Goal: Task Accomplishment & Management: Complete application form

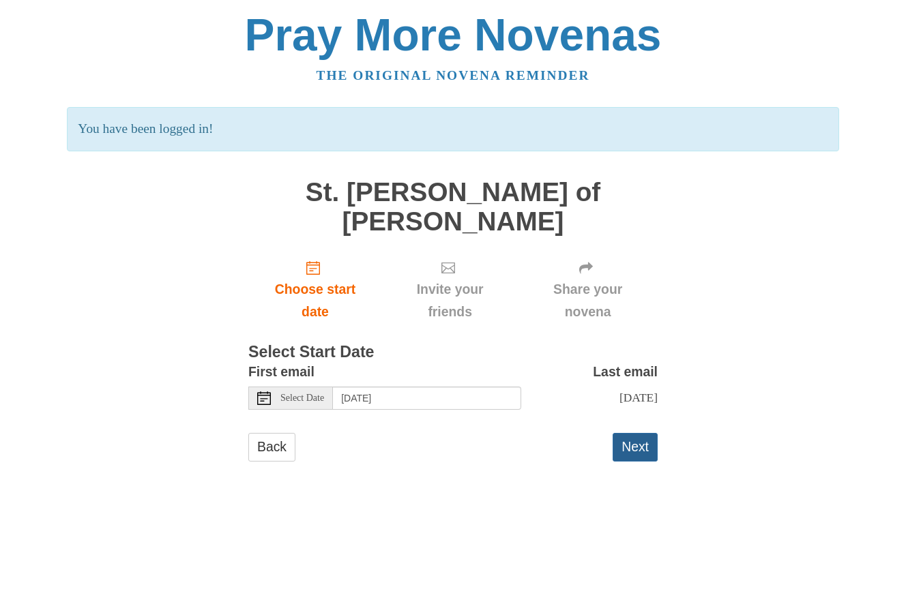
click at [634, 433] on button "Next" at bounding box center [634, 447] width 45 height 28
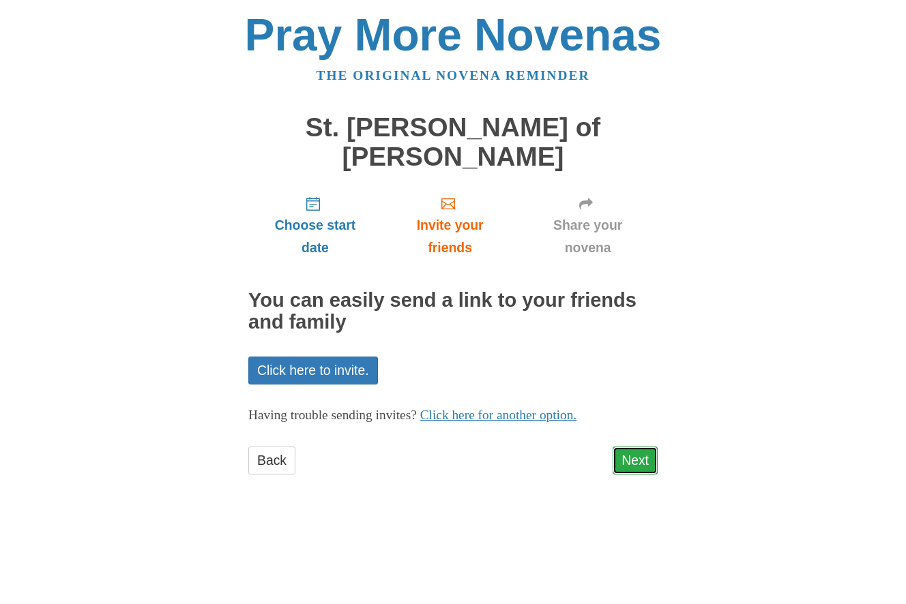
click at [629, 447] on link "Next" at bounding box center [634, 461] width 45 height 28
